Goal: Transaction & Acquisition: Subscribe to service/newsletter

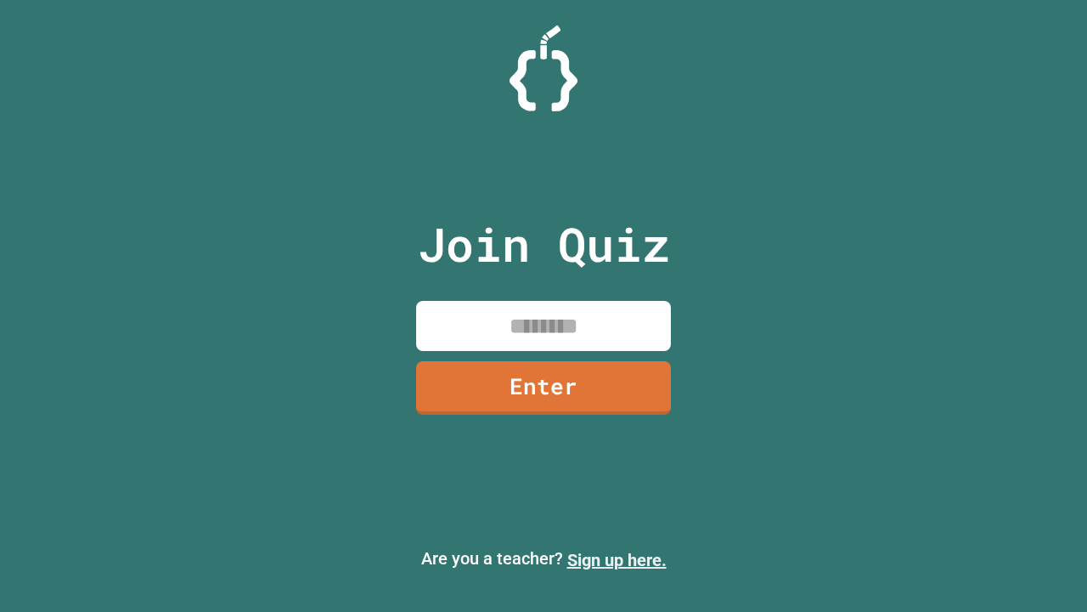
click at [617, 560] on link "Sign up here." at bounding box center [617, 560] width 99 height 20
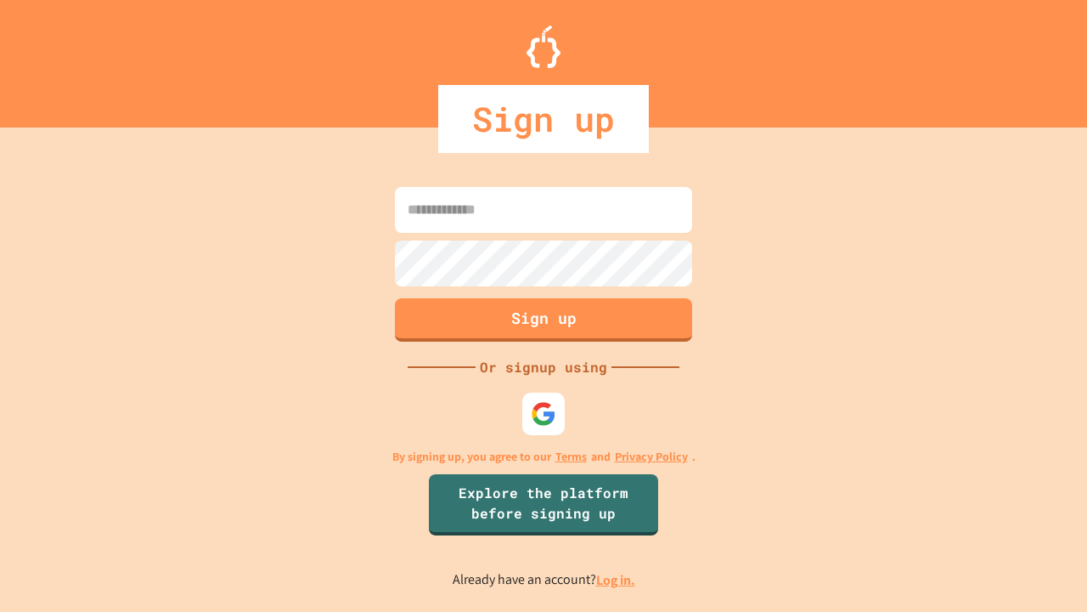
click at [617, 579] on link "Log in." at bounding box center [615, 580] width 39 height 18
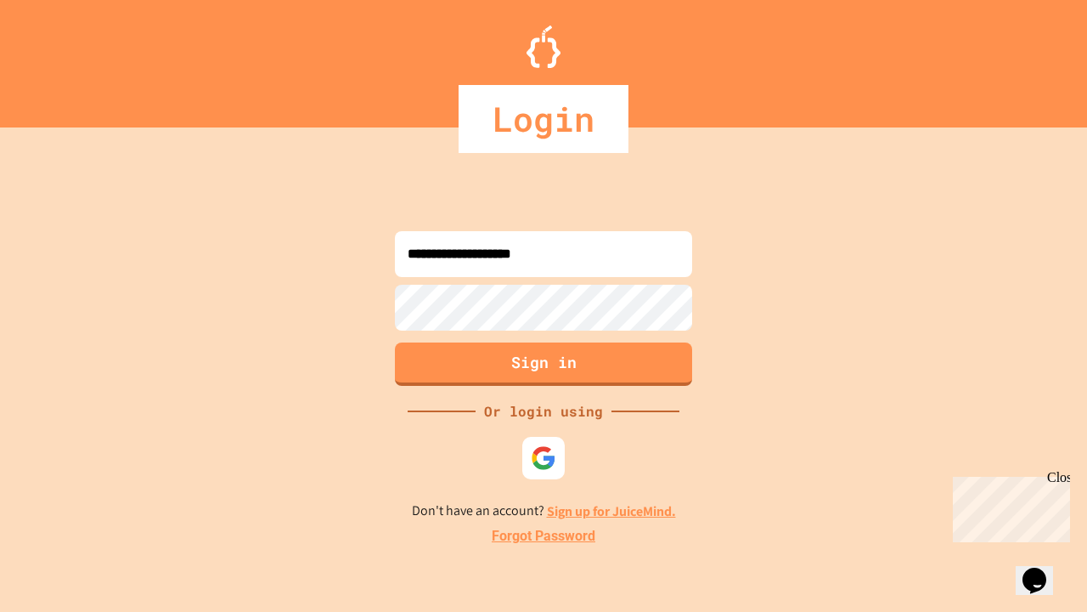
type input "**********"
